Goal: Task Accomplishment & Management: Manage account settings

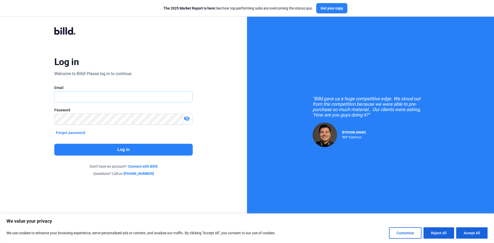
type input "[PERSON_NAME][EMAIL_ADDRESS][DOMAIN_NAME]"
click at [116, 148] on button "Log in" at bounding box center [123, 150] width 139 height 12
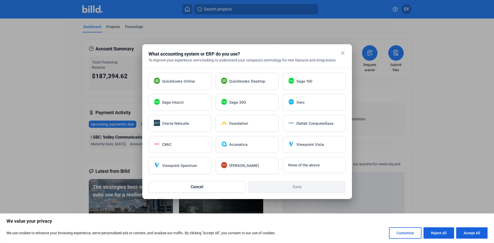
click at [342, 53] on mat-icon "close" at bounding box center [343, 53] width 6 height 6
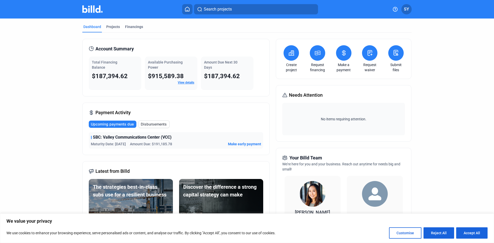
click at [347, 57] on button at bounding box center [343, 52] width 15 height 15
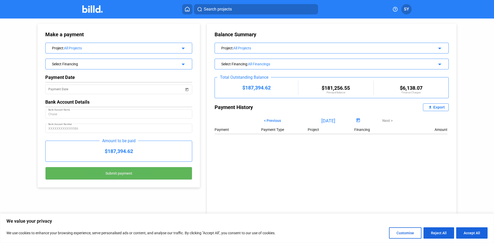
click at [108, 174] on span "Submit payment" at bounding box center [119, 174] width 27 height 4
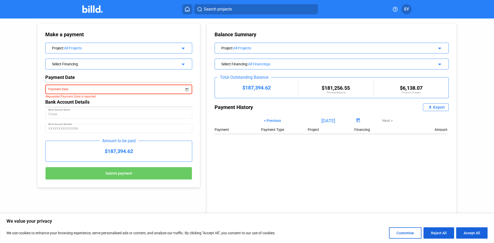
click at [83, 92] on input "Payment Date" at bounding box center [116, 89] width 136 height 6
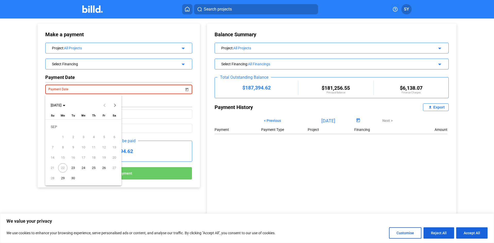
click at [73, 167] on span "23" at bounding box center [72, 167] width 9 height 9
type input "[DATE]"
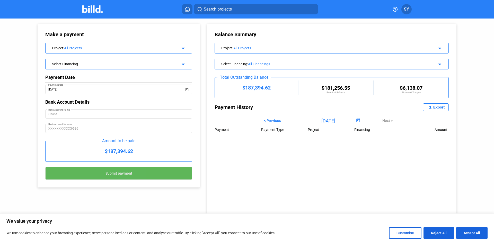
click at [104, 171] on button "Submit payment" at bounding box center [118, 173] width 147 height 13
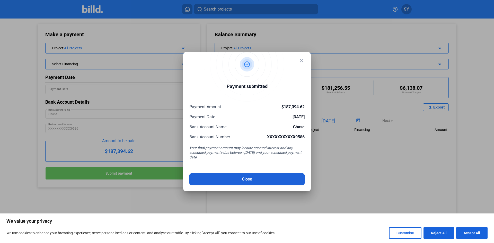
click at [240, 180] on button "Close" at bounding box center [246, 180] width 115 height 12
